Goal: Task Accomplishment & Management: Manage account settings

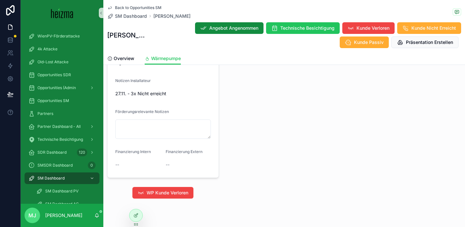
scroll to position [884, 0]
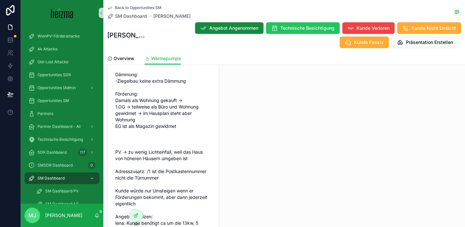
scroll to position [659, 0]
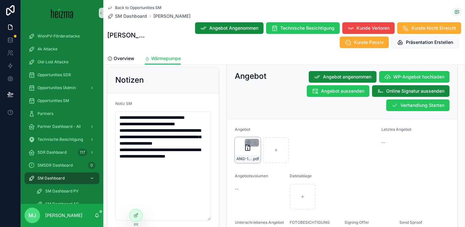
click at [249, 160] on span "ANG-12960-Bonell-2025-09-08" at bounding box center [244, 158] width 16 height 5
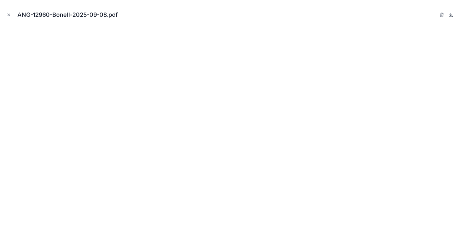
click at [452, 12] on icon at bounding box center [450, 14] width 5 height 5
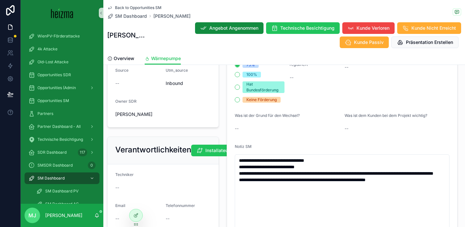
scroll to position [439, 0]
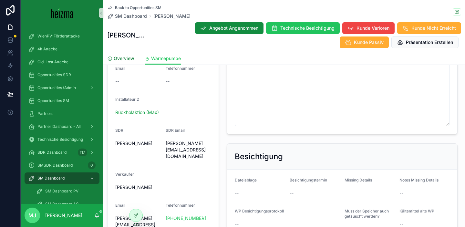
click at [124, 56] on span "Overview" at bounding box center [124, 58] width 21 height 6
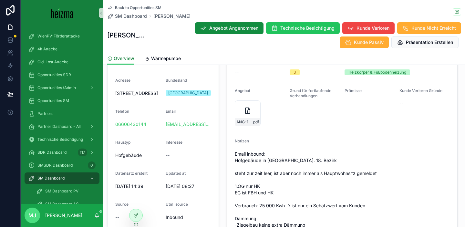
scroll to position [71, 0]
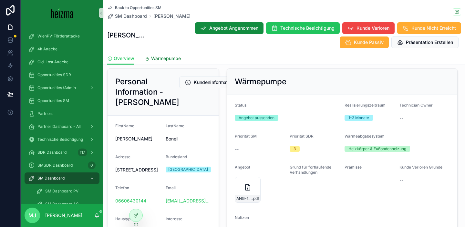
click at [162, 56] on span "Wärmepumpe" at bounding box center [166, 58] width 30 height 6
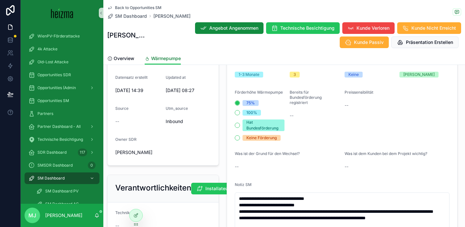
scroll to position [561, 0]
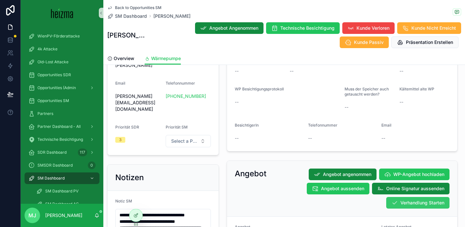
click at [420, 205] on span "Verhandlung Starten" at bounding box center [422, 202] width 44 height 6
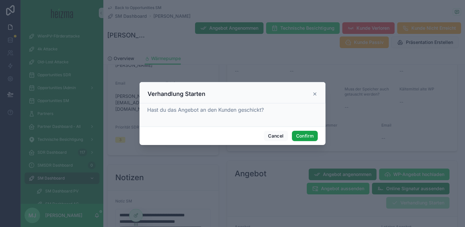
click at [303, 136] on button "Confirm" at bounding box center [305, 136] width 26 height 10
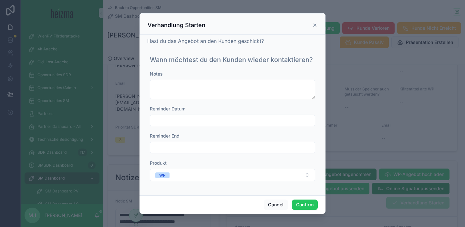
click at [227, 114] on div "Reminder Datum" at bounding box center [232, 115] width 165 height 21
click at [220, 119] on input "text" at bounding box center [232, 120] width 165 height 9
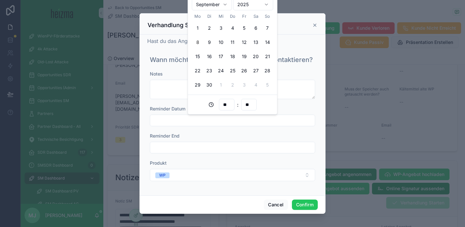
click at [219, 4] on html "WienPV-Förderattacke 4k Attacke Old-Lost Attacke Opportunities SDR Opportunitie…" at bounding box center [232, 113] width 465 height 227
click at [196, 43] on button "6" at bounding box center [198, 42] width 12 height 12
type input "**********"
click at [309, 202] on button "Confirm" at bounding box center [305, 204] width 26 height 10
